Goal: Task Accomplishment & Management: Manage account settings

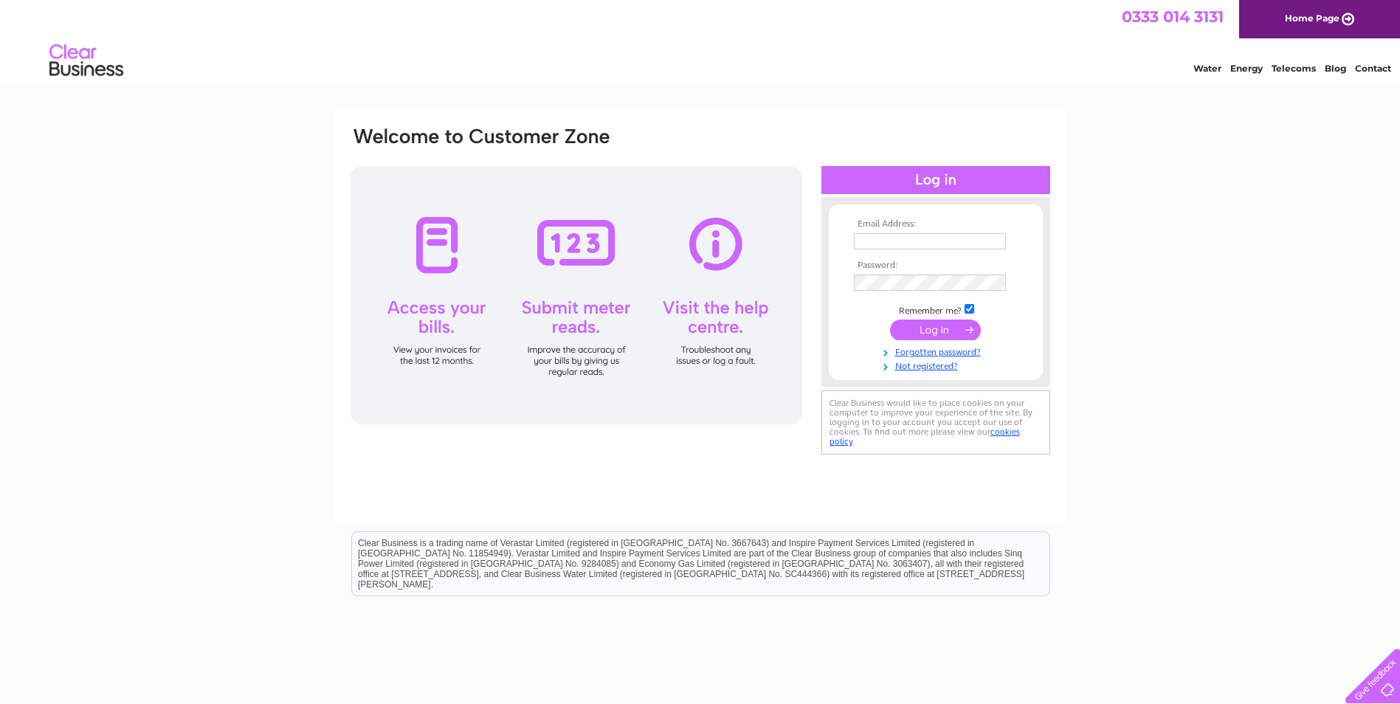
type input "[EMAIL_ADDRESS][DOMAIN_NAME]"
click at [959, 325] on input "submit" at bounding box center [935, 330] width 91 height 21
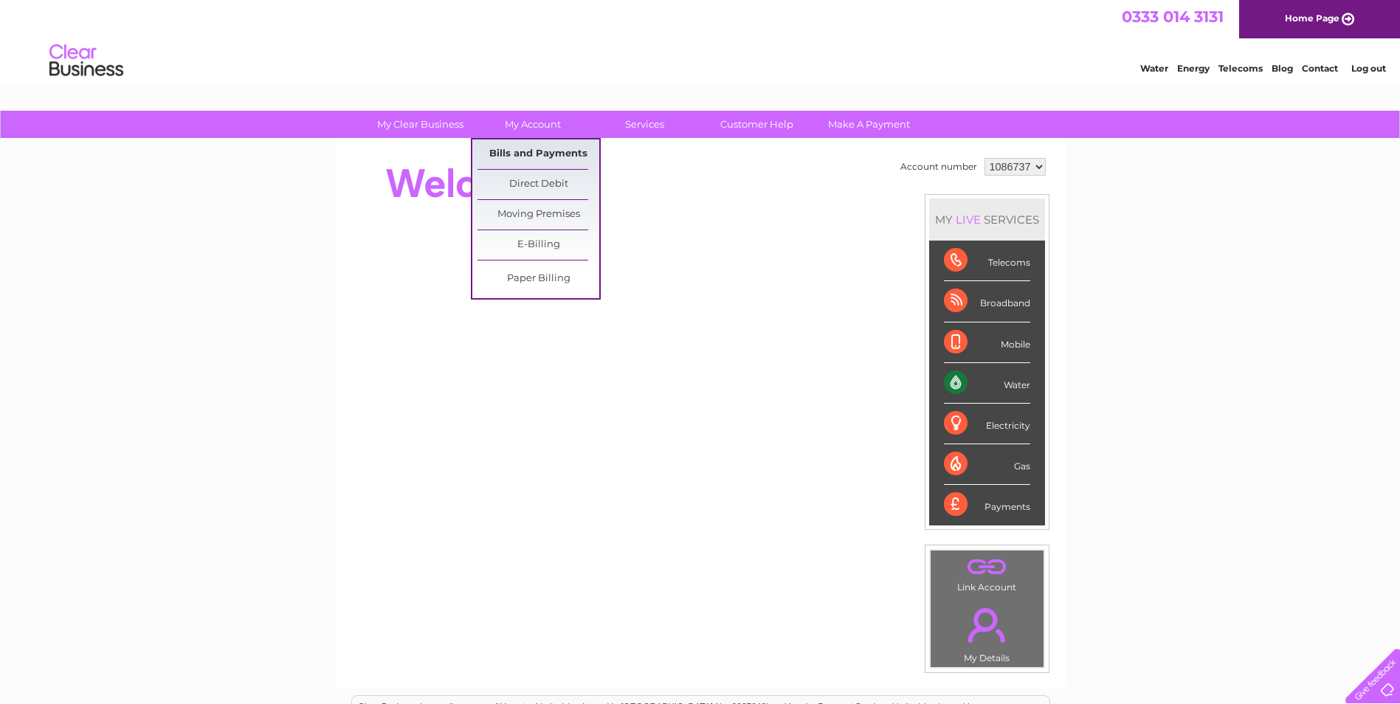
click at [515, 153] on link "Bills and Payments" at bounding box center [539, 154] width 122 height 30
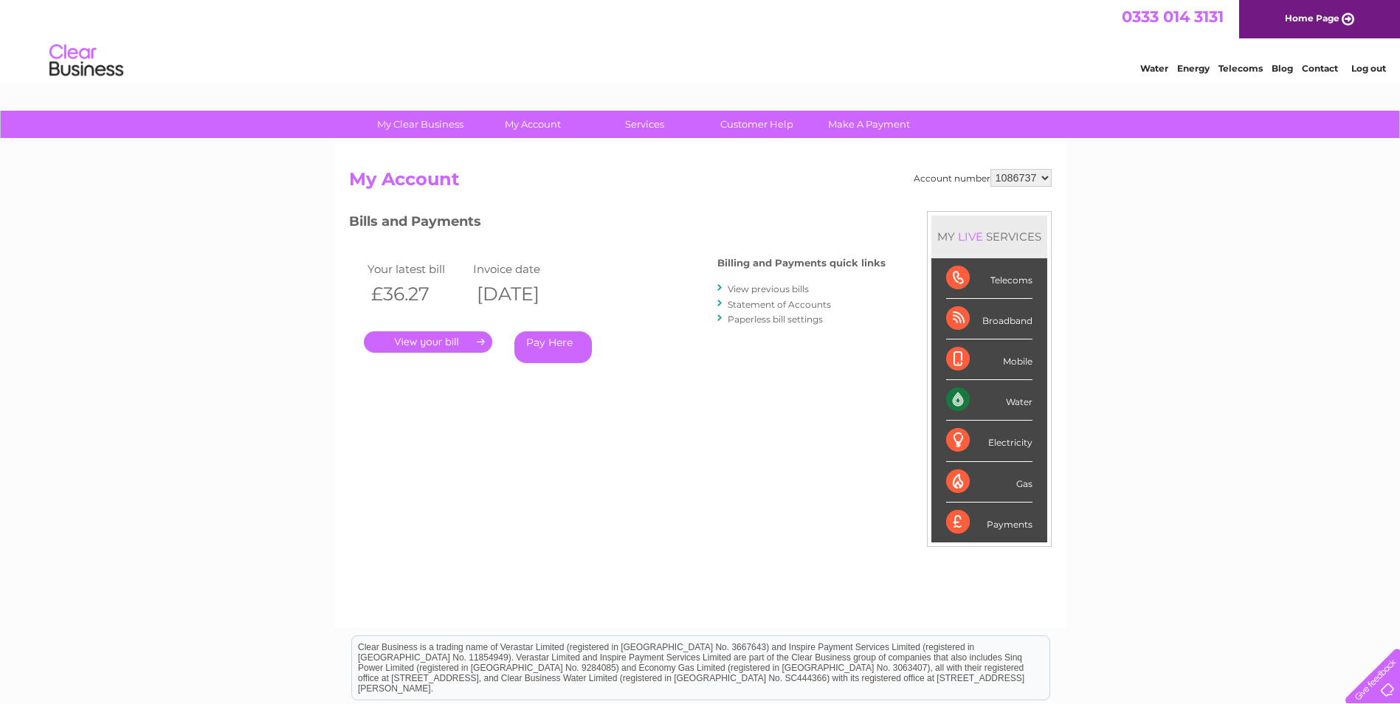
click at [436, 345] on link "." at bounding box center [428, 341] width 128 height 21
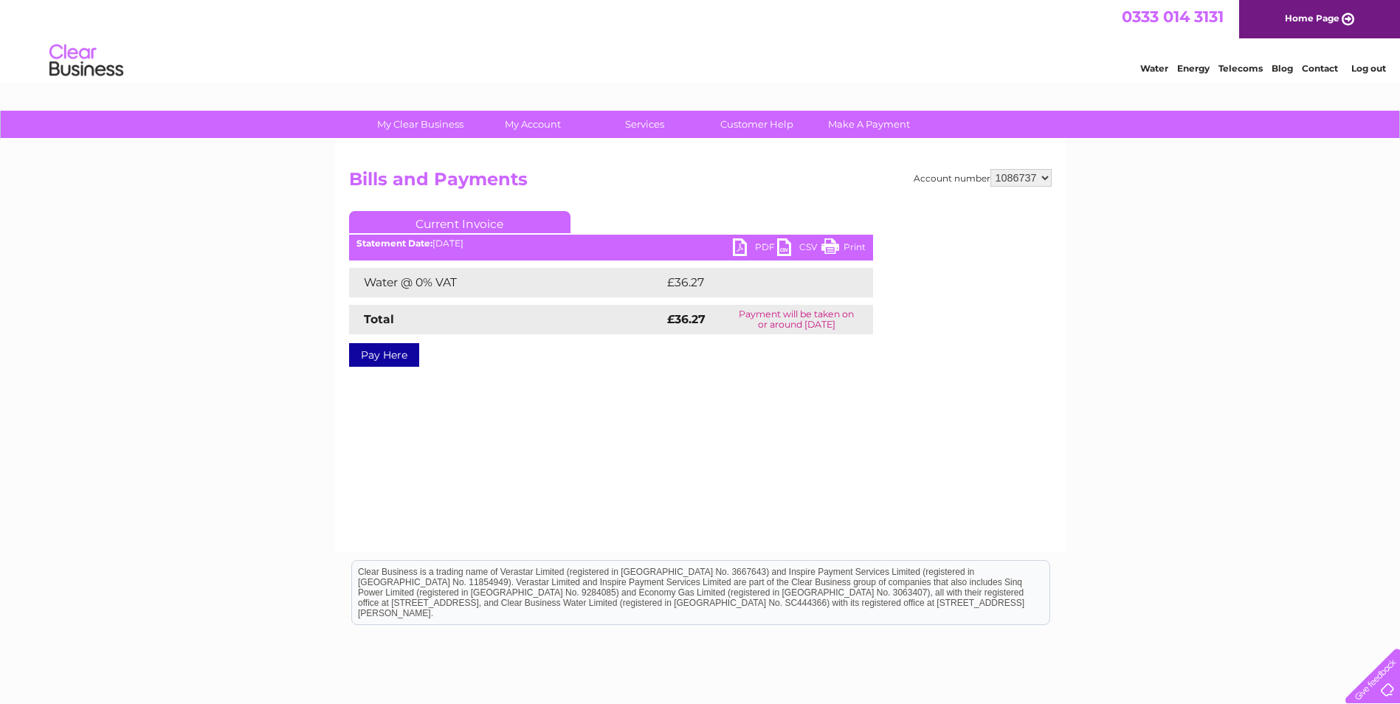
click at [735, 243] on link "PDF" at bounding box center [755, 248] width 44 height 21
click at [1376, 64] on link "Log out" at bounding box center [1368, 68] width 35 height 11
